Goal: Transaction & Acquisition: Purchase product/service

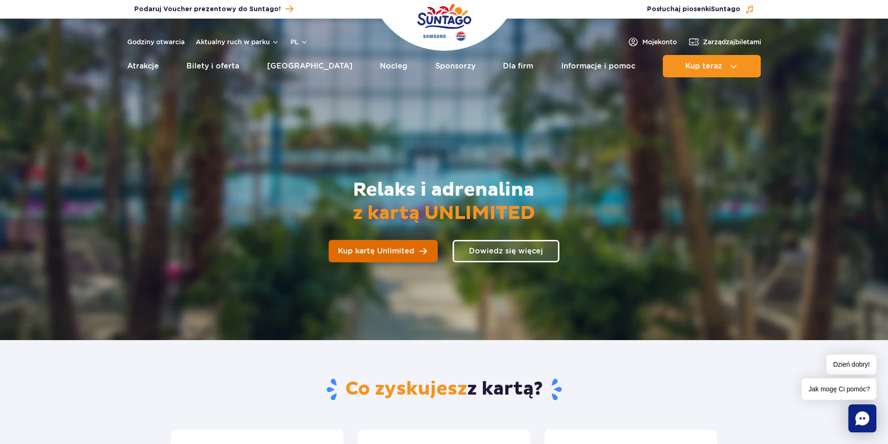
click at [397, 251] on span "Kup kartę Unlimited" at bounding box center [376, 250] width 76 height 7
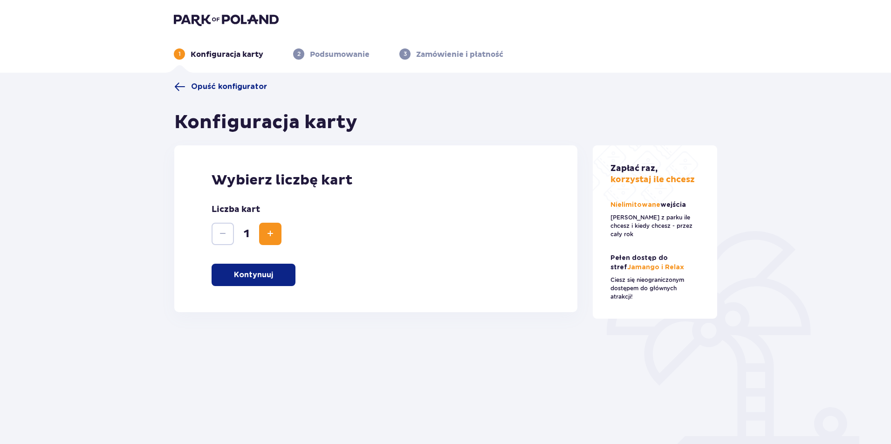
click at [272, 237] on span "Increase" at bounding box center [270, 233] width 11 height 11
click at [265, 279] on p "Kontynuuj" at bounding box center [253, 275] width 39 height 10
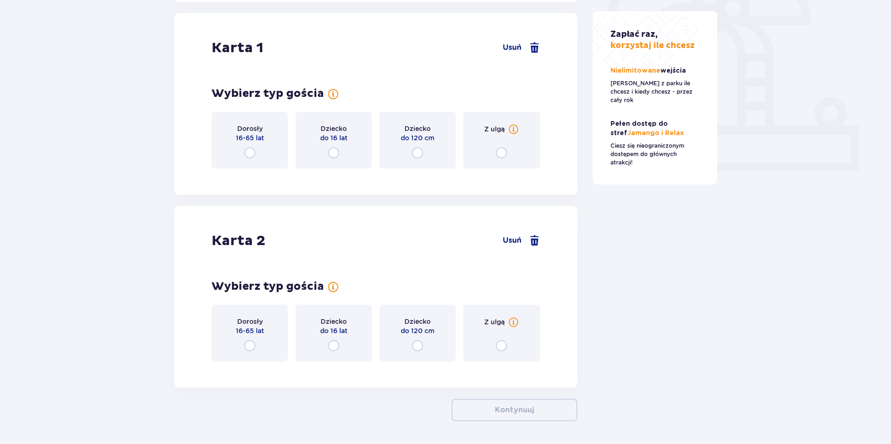
scroll to position [312, 0]
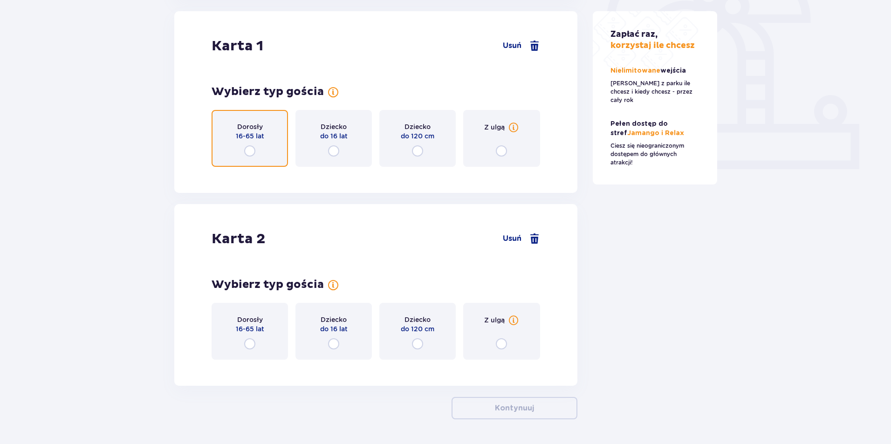
click at [247, 151] on input "radio" at bounding box center [249, 150] width 11 height 11
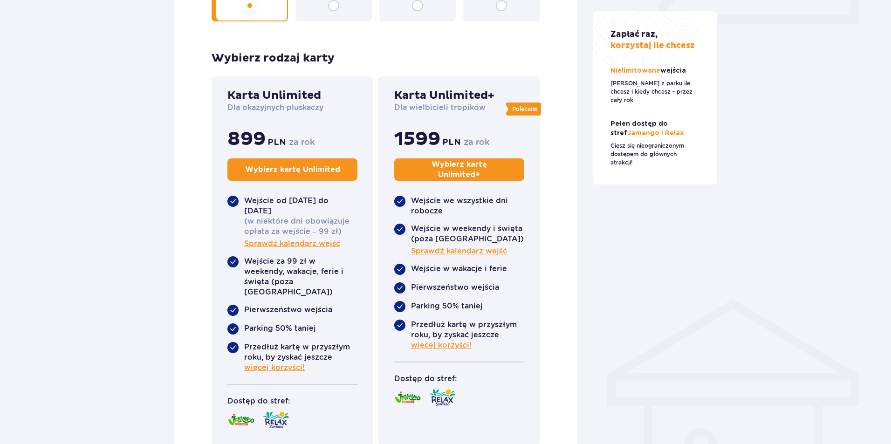
scroll to position [498, 0]
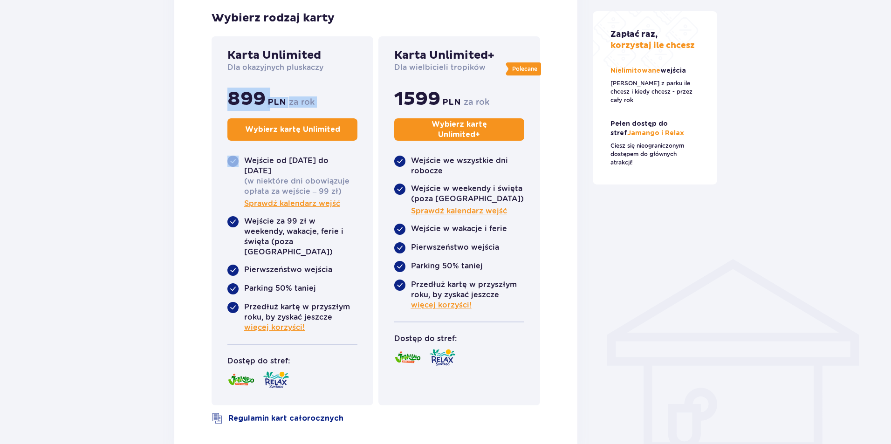
drag, startPoint x: 226, startPoint y: 97, endPoint x: 344, endPoint y: 100, distance: 117.9
click at [344, 100] on div "Karta Unlimited Dla okazyjnych pluskaczy 899 PLN za rok Wybierz kartę Unlimited…" at bounding box center [293, 220] width 162 height 369
click at [343, 99] on div "Karta Unlimited Dla okazyjnych pluskaczy 899 PLN za rok Wybierz kartę Unlimited" at bounding box center [292, 96] width 130 height 96
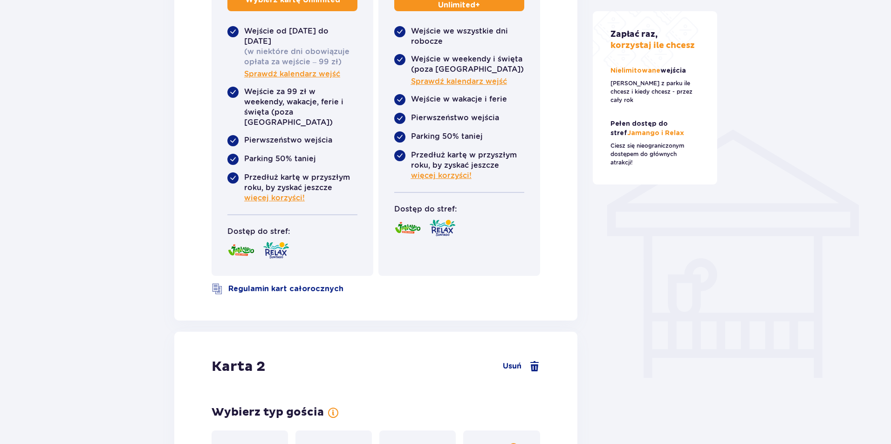
scroll to position [776, 0]
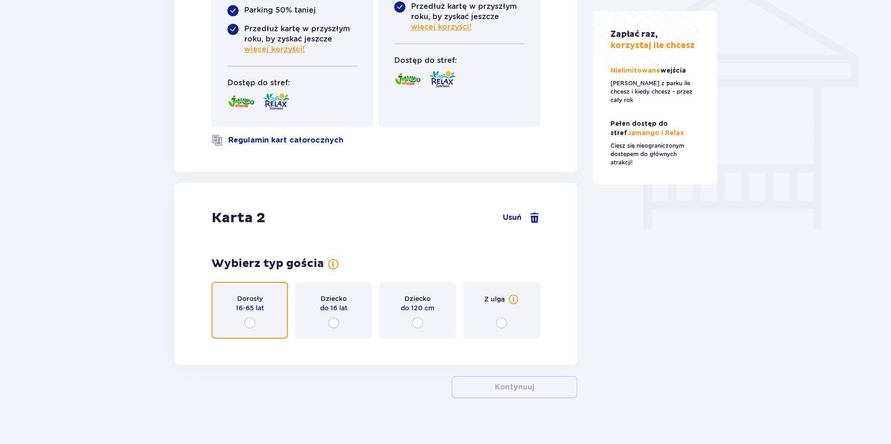
click at [254, 317] on input "radio" at bounding box center [249, 322] width 11 height 11
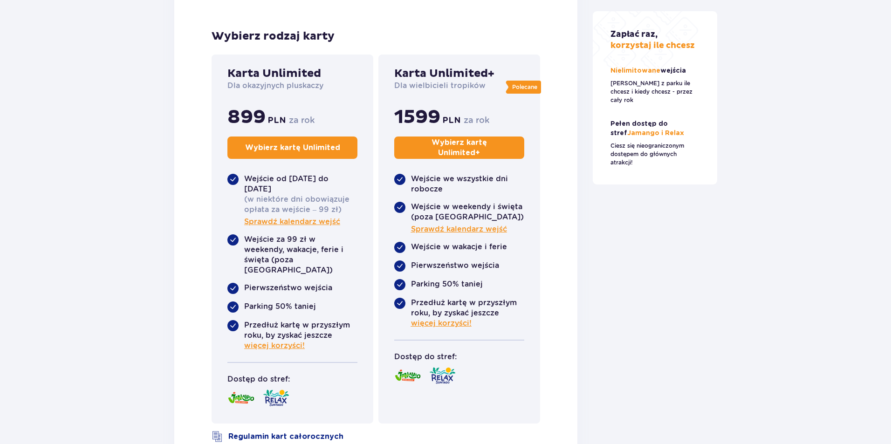
click at [279, 81] on p "Dla okazyjnych pluskaczy" at bounding box center [275, 86] width 96 height 10
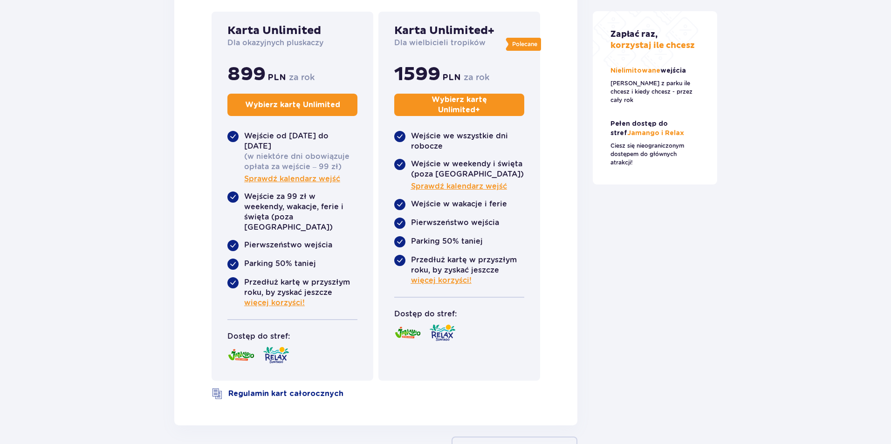
scroll to position [975, 0]
